Goal: Transaction & Acquisition: Purchase product/service

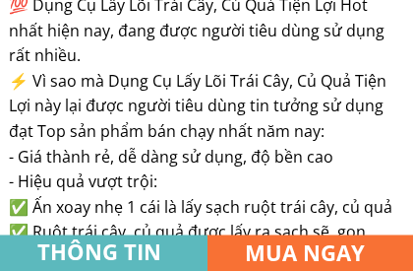
scroll to position [1523, 0]
click at [314, 239] on h3 "MUA NGAY" at bounding box center [318, 252] width 147 height 34
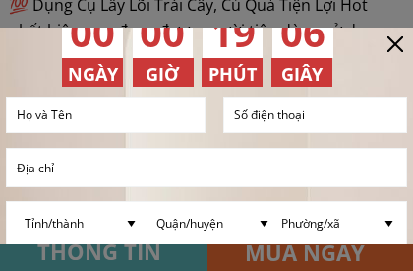
scroll to position [115, 0]
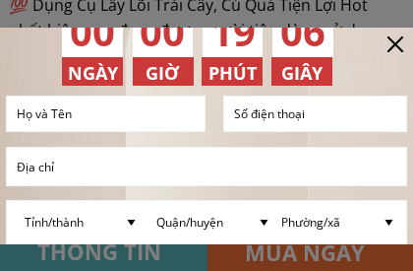
click at [109, 110] on input "text" at bounding box center [106, 113] width 188 height 35
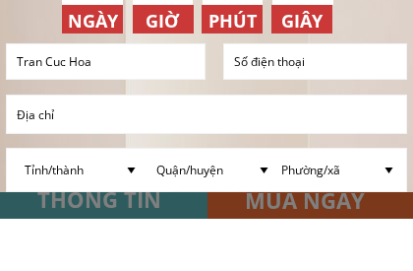
type input "Tran Cuc Hoa"
click at [309, 96] on input "tel" at bounding box center [315, 113] width 172 height 34
type input "028.38356658"
click at [56, 148] on input "text" at bounding box center [207, 166] width 390 height 37
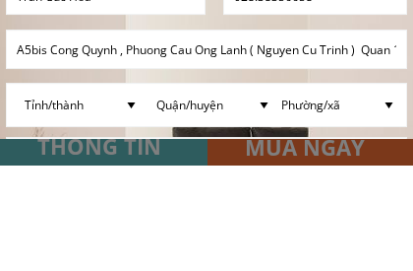
scroll to position [129, 0]
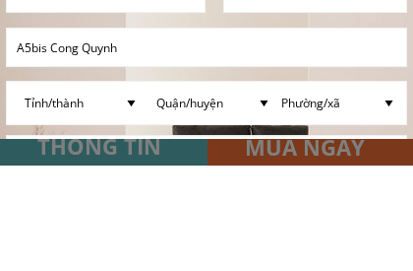
click at [50, 187] on select "Tỉnh/thành [GEOGRAPHIC_DATA] [GEOGRAPHIC_DATA] [GEOGRAPHIC_DATA] [GEOGRAPHIC_DA…" at bounding box center [82, 208] width 125 height 42
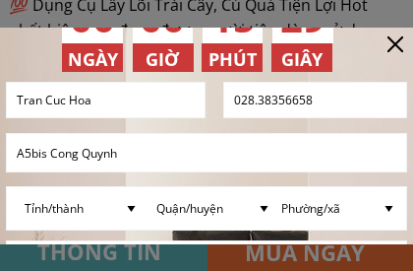
click at [65, 213] on select "Tỉnh/thành [GEOGRAPHIC_DATA] [GEOGRAPHIC_DATA] [GEOGRAPHIC_DATA] [GEOGRAPHIC_DA…" at bounding box center [82, 208] width 125 height 42
click at [94, 213] on select "Tỉnh/thành [GEOGRAPHIC_DATA] [GEOGRAPHIC_DATA] [GEOGRAPHIC_DATA] [GEOGRAPHIC_DA…" at bounding box center [82, 208] width 125 height 42
click at [106, 237] on form "ĐẶT MUA NGAY Tran Cuc Hoa 028.38356658 A5bis [GEOGRAPHIC_DATA]/thành [GEOGRAPHI…" at bounding box center [206, 252] width 401 height 340
click at [221, 239] on div at bounding box center [206, 135] width 413 height 271
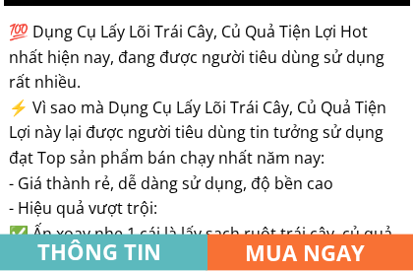
scroll to position [1497, 0]
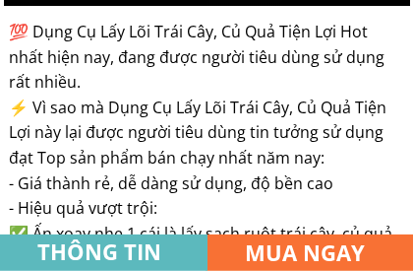
click at [299, 239] on h3 "MUA NGAY" at bounding box center [318, 252] width 147 height 34
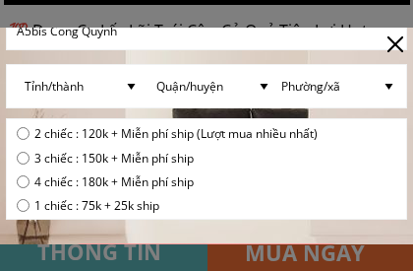
scroll to position [252, 0]
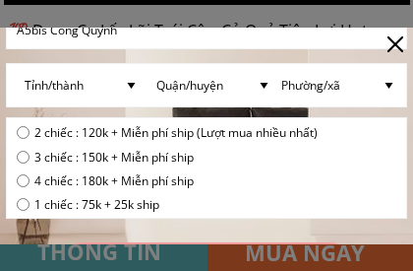
click at [90, 86] on select "Tỉnh/thành [GEOGRAPHIC_DATA] [GEOGRAPHIC_DATA] [GEOGRAPHIC_DATA] [GEOGRAPHIC_DA…" at bounding box center [82, 85] width 125 height 42
click at [329, 117] on div "2 chiếc : 120k + Miễn phí ship (Lượt mua nhiều nhất) 3 chiếc : 150k + Miễn phí …" at bounding box center [206, 167] width 401 height 101
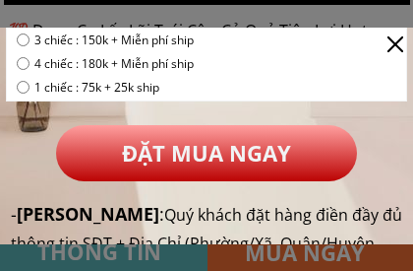
click at [236, 153] on p "ĐẶT MUA NGAY" at bounding box center [207, 153] width 302 height 56
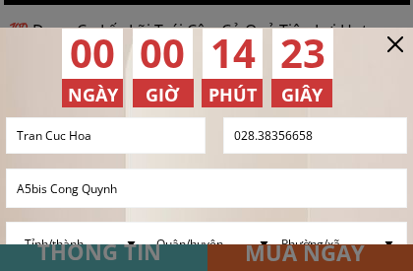
scroll to position [92, 0]
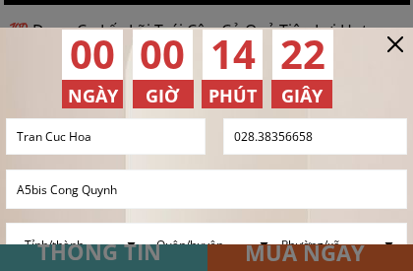
click at [113, 196] on input "A5bis Cong Quynh" at bounding box center [207, 188] width 390 height 37
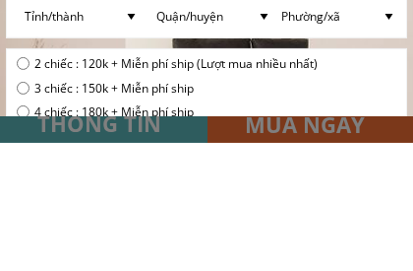
scroll to position [190, 0]
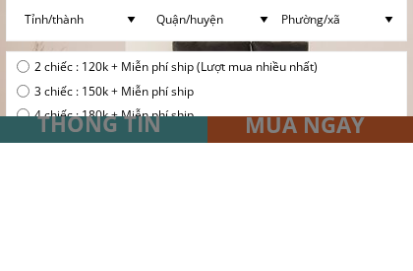
click at [26, 126] on select "Tỉnh/thành [GEOGRAPHIC_DATA] [GEOGRAPHIC_DATA] [GEOGRAPHIC_DATA] [GEOGRAPHIC_DA…" at bounding box center [82, 147] width 125 height 42
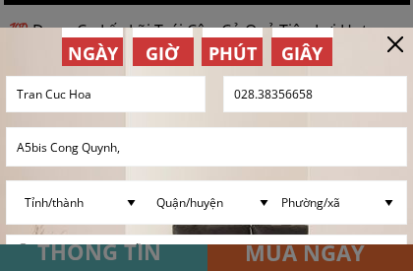
scroll to position [141, 0]
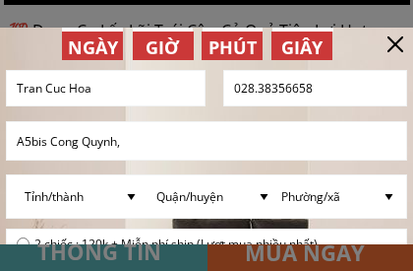
click at [177, 203] on select "Quận/huyện" at bounding box center [214, 196] width 125 height 42
click at [119, 144] on input "A5bis Cong Quynh," at bounding box center [207, 140] width 390 height 37
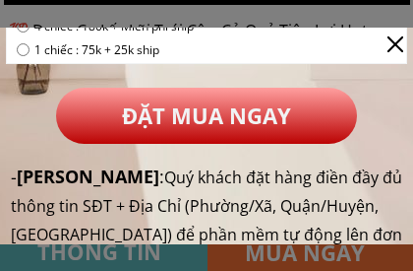
type input "A5bis [PERSON_NAME], [PERSON_NAME] ( Nguyen Cu Trinh ) quan 1 , tp HCM"
click at [207, 121] on p "ĐẶT MUA NGAY" at bounding box center [207, 116] width 302 height 56
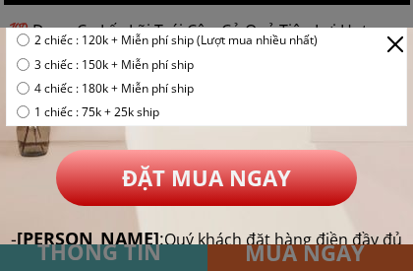
scroll to position [343, 0]
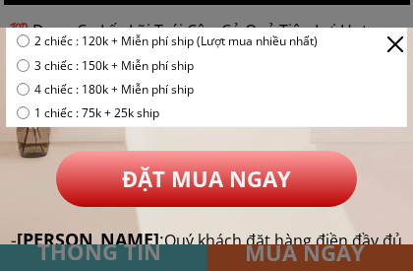
click at [47, 96] on span "4 chiếc : 180k + Miễn phí ship" at bounding box center [175, 89] width 283 height 19
radio input "true"
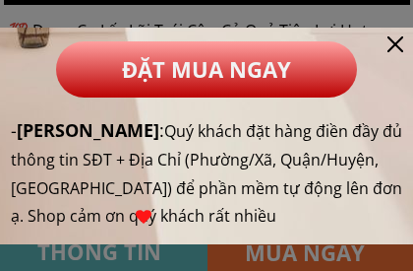
click at [227, 83] on p "ĐẶT MUA NGAY" at bounding box center [207, 69] width 302 height 56
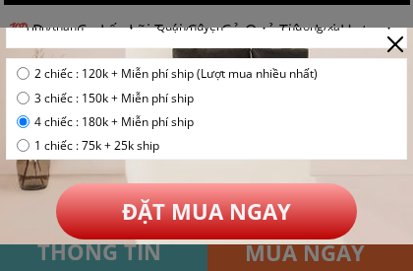
scroll to position [394, 0]
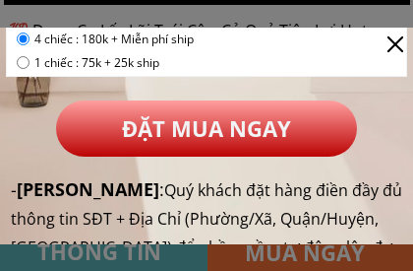
click at [281, 132] on p "ĐẶT MUA NGAY" at bounding box center [207, 128] width 302 height 56
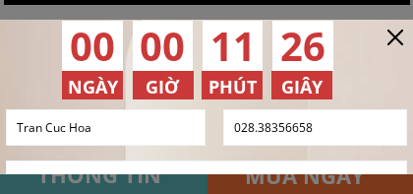
scroll to position [93, 0]
